Goal: Task Accomplishment & Management: Use online tool/utility

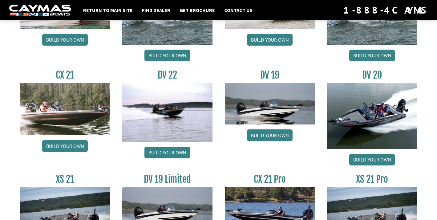
scroll to position [687, 0]
click at [76, 144] on link "Build your own" at bounding box center [65, 146] width 46 height 12
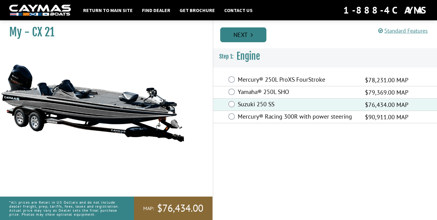
click at [247, 30] on link "Next" at bounding box center [243, 34] width 46 height 15
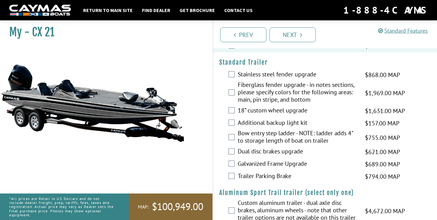
scroll to position [979, 0]
click at [235, 199] on div "Custom aluminum trailer - dual axle disc brakes, aluminum wheels - note that ot…" at bounding box center [325, 211] width 224 height 24
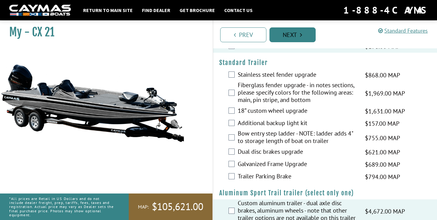
click at [296, 39] on link "Next" at bounding box center [292, 34] width 46 height 15
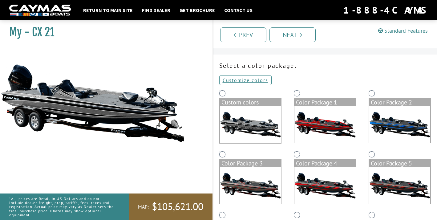
scroll to position [11, 0]
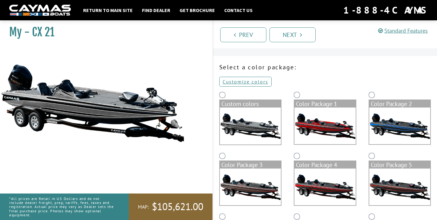
click at [223, 91] on div "Custom colors" at bounding box center [250, 120] width 75 height 61
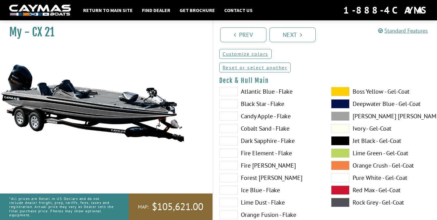
scroll to position [36, 0]
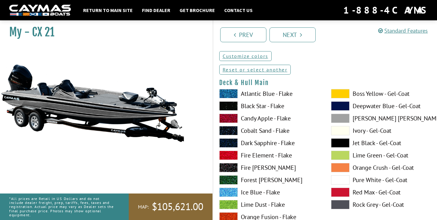
click at [344, 180] on span at bounding box center [340, 179] width 18 height 9
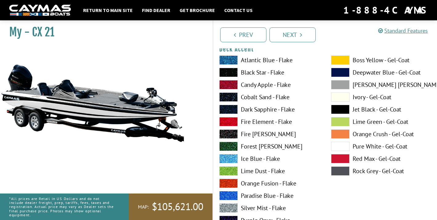
scroll to position [323, 0]
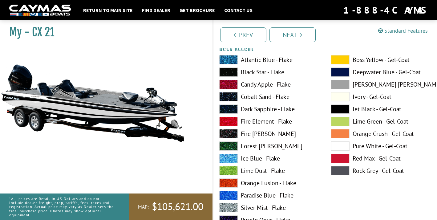
click at [265, 159] on label "Ice Blue - Flake" at bounding box center [269, 158] width 100 height 9
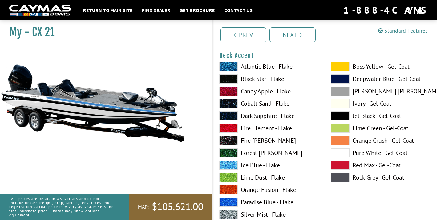
click at [333, 150] on span at bounding box center [340, 152] width 18 height 9
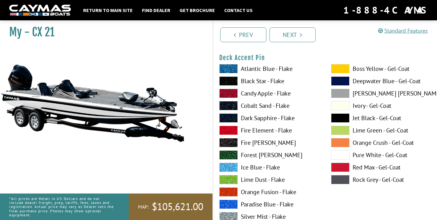
scroll to position [569, 0]
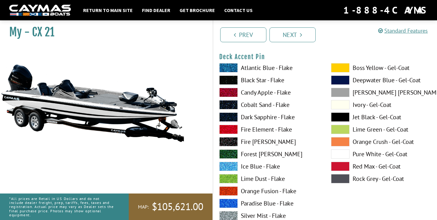
click at [274, 165] on label "Ice Blue - Flake" at bounding box center [269, 166] width 100 height 9
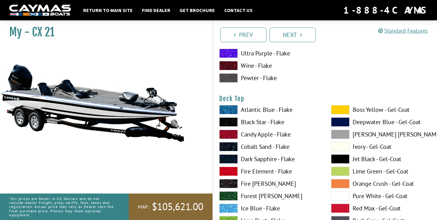
scroll to position [814, 0]
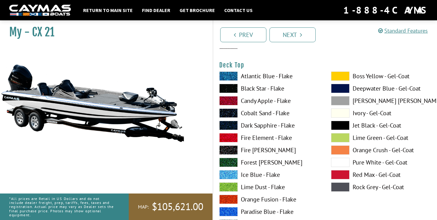
click at [275, 174] on label "Ice Blue - Flake" at bounding box center [269, 174] width 100 height 9
click at [346, 160] on span at bounding box center [340, 162] width 18 height 9
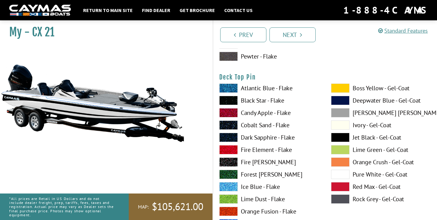
scroll to position [1055, 0]
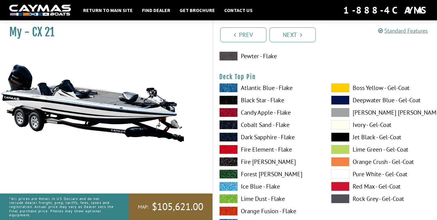
click at [261, 186] on label "Ice Blue - Flake" at bounding box center [269, 186] width 100 height 9
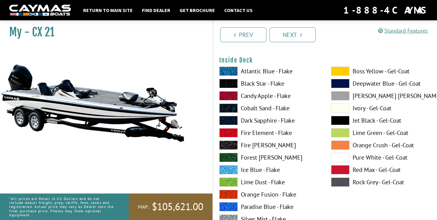
scroll to position [1325, 0]
click at [343, 158] on span at bounding box center [340, 156] width 18 height 9
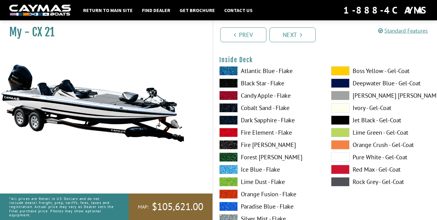
click at [363, 120] on label "Jet Black - Gel-Coat" at bounding box center [381, 119] width 100 height 9
click at [277, 84] on label "Black Star - Flake" at bounding box center [269, 82] width 100 height 9
click at [366, 97] on label "Dove Gray - Gel-Coat" at bounding box center [381, 95] width 100 height 9
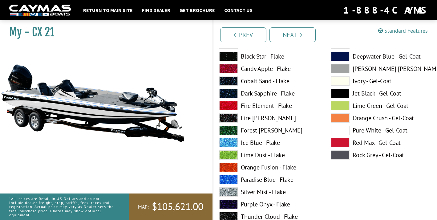
scroll to position [1374, 0]
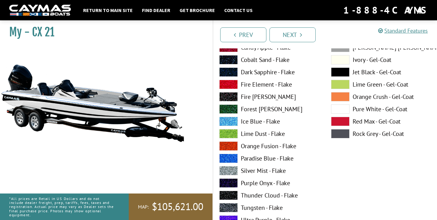
click at [265, 171] on label "Silver Mist - Flake" at bounding box center [269, 170] width 100 height 9
click at [369, 112] on label "Pure White - Gel-Coat" at bounding box center [381, 108] width 100 height 9
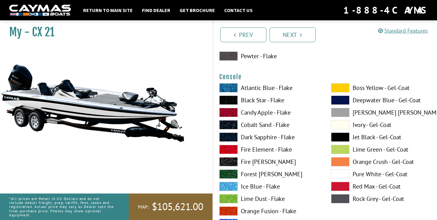
scroll to position [1562, 0]
click at [263, 187] on label "Ice Blue - Flake" at bounding box center [269, 185] width 100 height 9
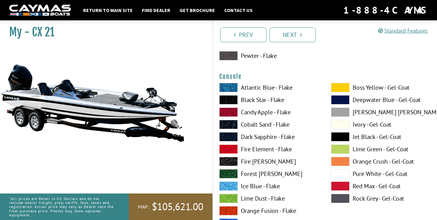
click at [358, 175] on label "Pure White - Gel-Coat" at bounding box center [381, 173] width 100 height 9
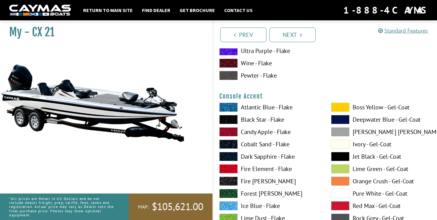
scroll to position [1798, 0]
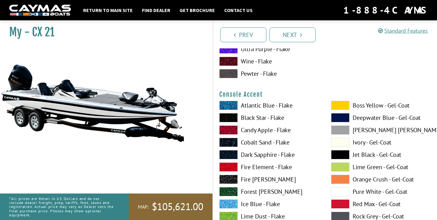
click at [257, 206] on label "Ice Blue - Flake" at bounding box center [269, 203] width 100 height 9
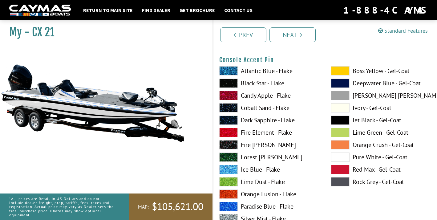
scroll to position [2087, 0]
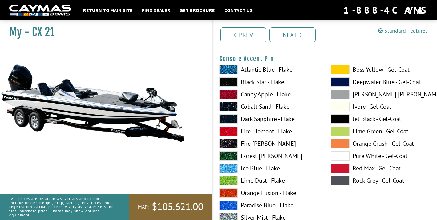
click at [367, 155] on label "Pure White - Gel-Coat" at bounding box center [381, 155] width 100 height 9
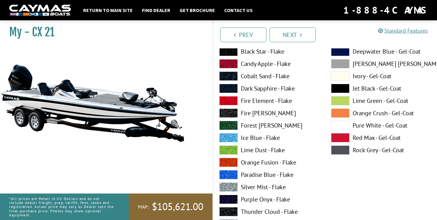
scroll to position [1864, 0]
click at [368, 128] on label "Pure White - Gel-Coat" at bounding box center [381, 125] width 100 height 9
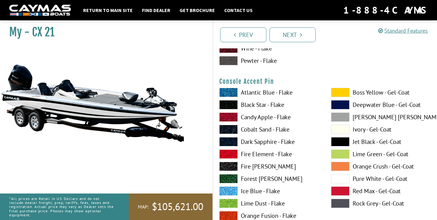
scroll to position [2067, 0]
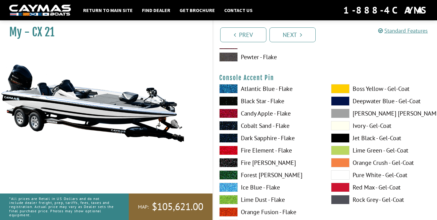
click at [275, 185] on label "Ice Blue - Flake" at bounding box center [269, 186] width 100 height 9
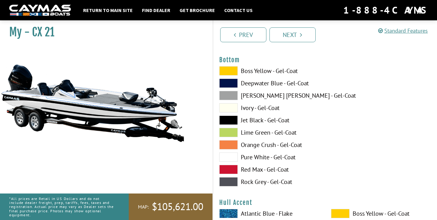
scroll to position [2339, 0]
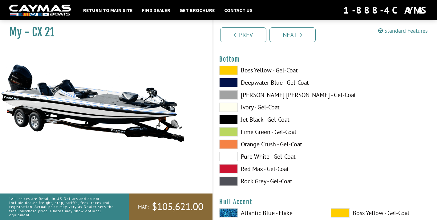
click at [267, 156] on label "Pure White - Gel-Coat" at bounding box center [269, 156] width 100 height 9
click at [254, 184] on label "Rock Grey - Gel-Coat" at bounding box center [269, 180] width 100 height 9
click at [270, 157] on label "Pure White - Gel-Coat" at bounding box center [269, 156] width 100 height 9
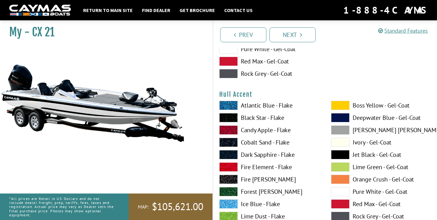
scroll to position [2465, 0]
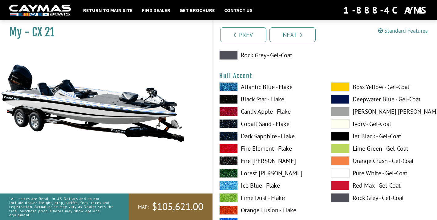
click at [263, 183] on label "Ice Blue - Flake" at bounding box center [269, 185] width 100 height 9
click at [384, 170] on label "Pure White - Gel-Coat" at bounding box center [381, 172] width 100 height 9
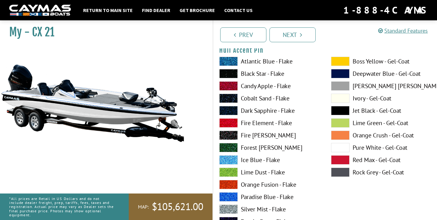
scroll to position [2757, 0]
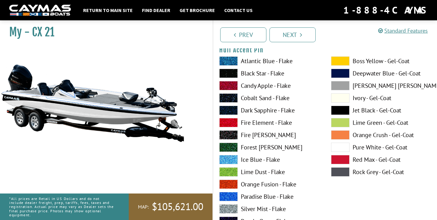
click at [271, 158] on label "Ice Blue - Flake" at bounding box center [269, 159] width 100 height 9
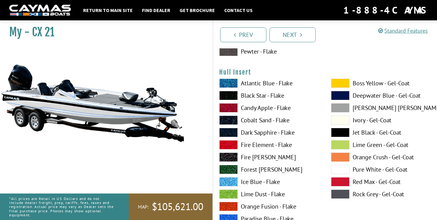
scroll to position [2990, 0]
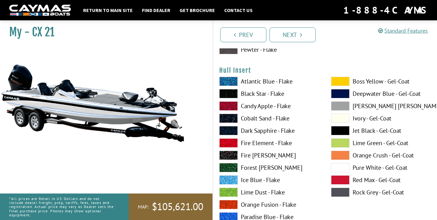
click at [270, 178] on label "Ice Blue - Flake" at bounding box center [269, 179] width 100 height 9
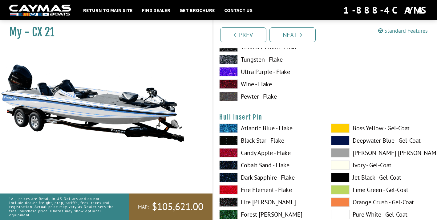
scroll to position [3198, 0]
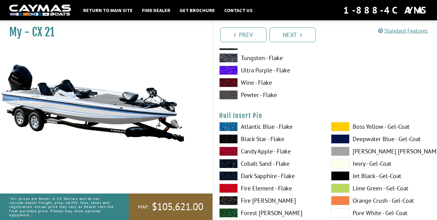
click at [365, 176] on label "Jet Black - Gel-Coat" at bounding box center [381, 175] width 100 height 9
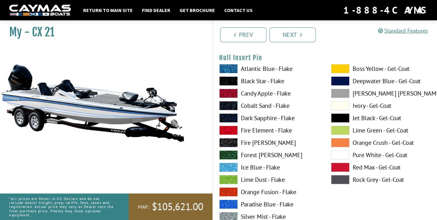
scroll to position [3256, 0]
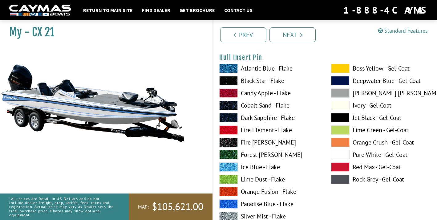
click at [380, 154] on label "Pure White - Gel-Coat" at bounding box center [381, 154] width 100 height 9
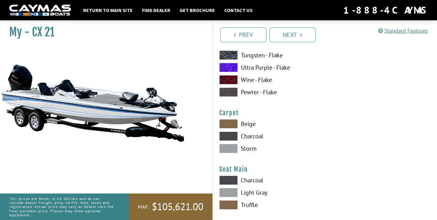
scroll to position [3455, 0]
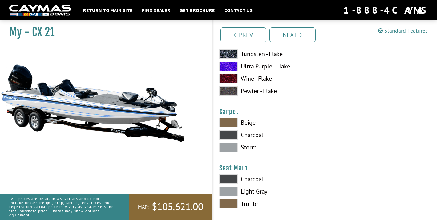
click at [251, 149] on label "Storm" at bounding box center [269, 146] width 100 height 9
click at [258, 135] on label "Charcoal" at bounding box center [269, 134] width 100 height 9
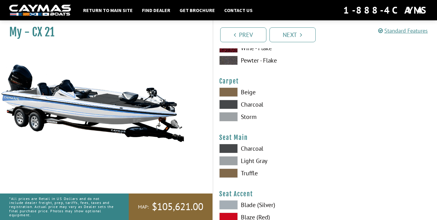
click at [260, 159] on label "Light Gray" at bounding box center [269, 160] width 100 height 9
click at [247, 174] on label "Truffle" at bounding box center [269, 172] width 100 height 9
click at [259, 148] on label "Charcoal" at bounding box center [269, 148] width 100 height 9
click at [254, 160] on label "Light Gray" at bounding box center [269, 160] width 100 height 9
click at [250, 173] on label "Truffle" at bounding box center [269, 172] width 100 height 9
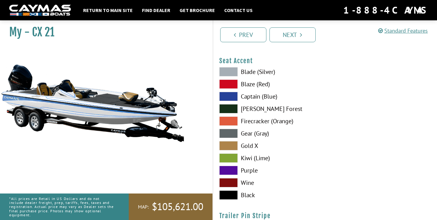
scroll to position [3606, 0]
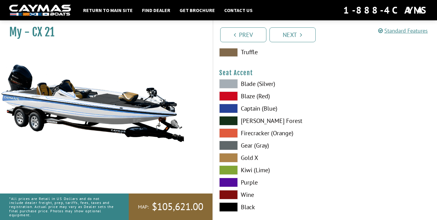
click at [269, 83] on label "Blade (Silver)" at bounding box center [269, 83] width 100 height 9
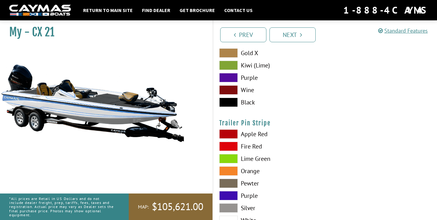
scroll to position [3743, 0]
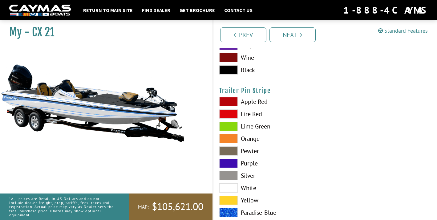
click at [251, 187] on label "White" at bounding box center [269, 187] width 100 height 9
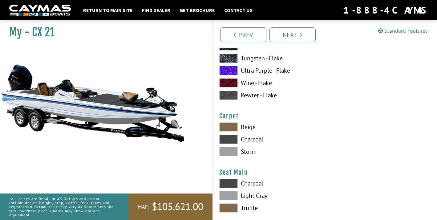
scroll to position [3452, 0]
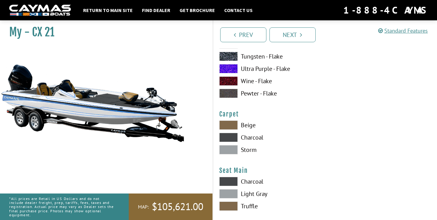
click at [250, 125] on label "Beige" at bounding box center [269, 124] width 100 height 9
click at [246, 136] on label "Charcoal" at bounding box center [269, 137] width 100 height 9
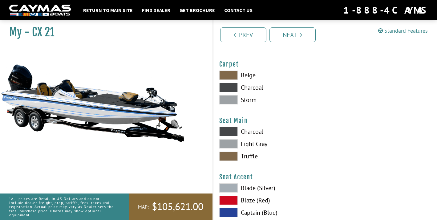
scroll to position [3503, 0]
click at [258, 142] on label "Light Gray" at bounding box center [269, 143] width 100 height 9
click at [253, 129] on label "Charcoal" at bounding box center [269, 130] width 100 height 9
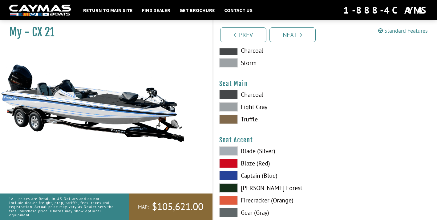
scroll to position [3540, 0]
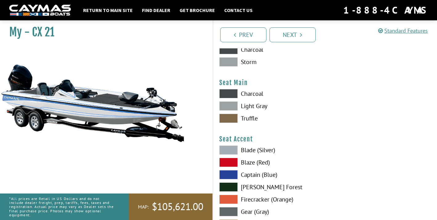
click at [259, 173] on label "Captain (Blue)" at bounding box center [269, 174] width 100 height 9
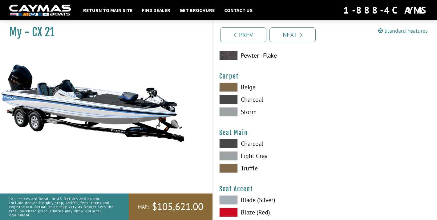
scroll to position [3436, 0]
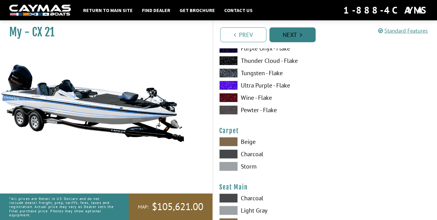
click at [301, 39] on link "Next" at bounding box center [292, 34] width 46 height 15
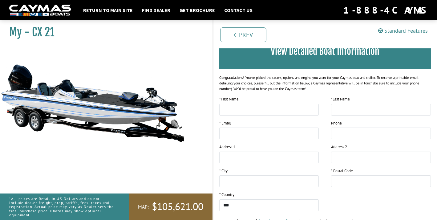
scroll to position [55, 0]
click at [134, 124] on img at bounding box center [92, 103] width 185 height 112
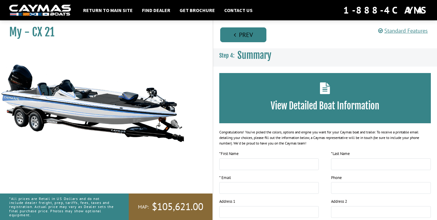
scroll to position [0, 0]
